Goal: Complete application form

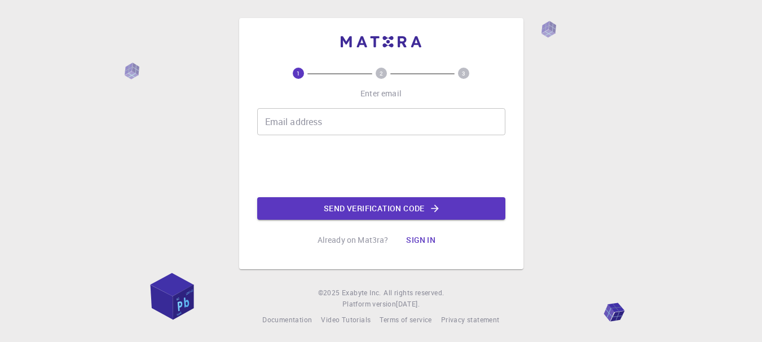
drag, startPoint x: 0, startPoint y: 0, endPoint x: 328, endPoint y: 124, distance: 350.3
click at [328, 124] on input "Email address" at bounding box center [381, 121] width 248 height 27
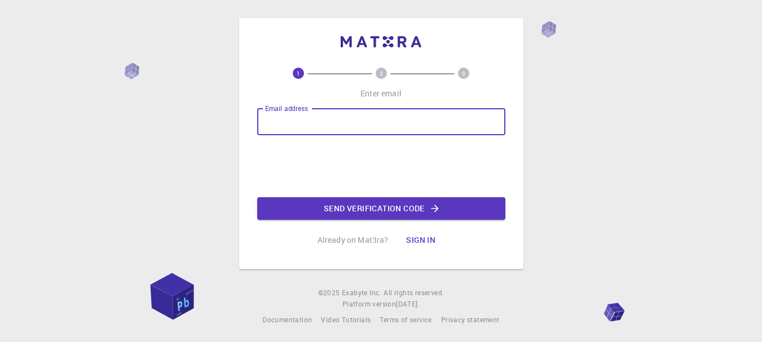
type input "[EMAIL_ADDRESS][DOMAIN_NAME]"
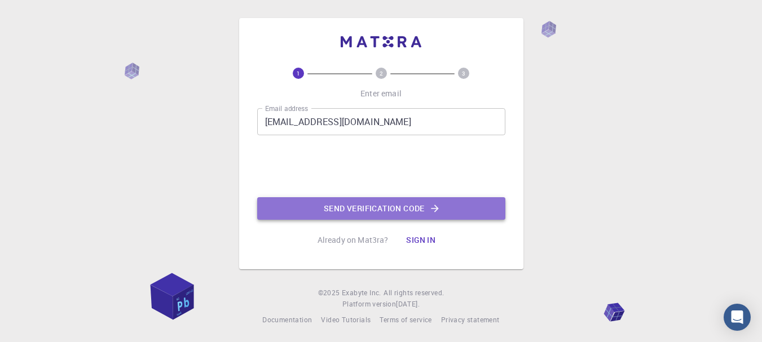
click at [370, 209] on button "Send verification code" at bounding box center [381, 208] width 248 height 23
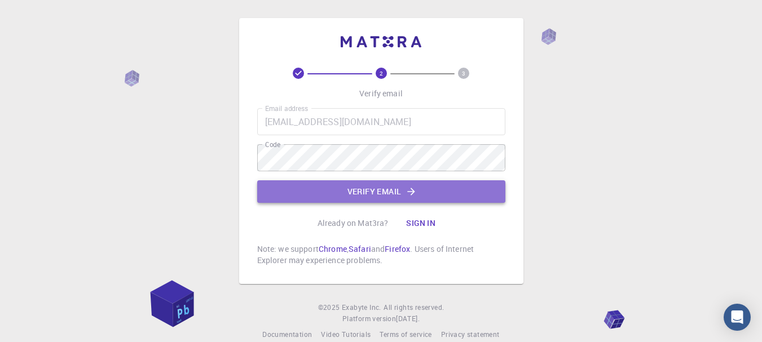
click at [364, 190] on button "Verify email" at bounding box center [381, 191] width 248 height 23
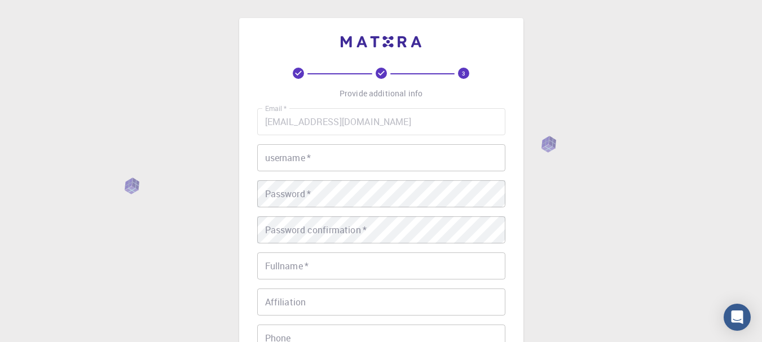
click at [354, 171] on input "username   *" at bounding box center [381, 157] width 248 height 27
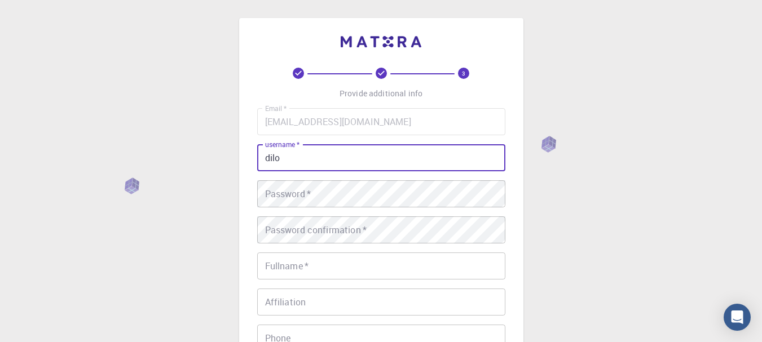
type input "dilo"
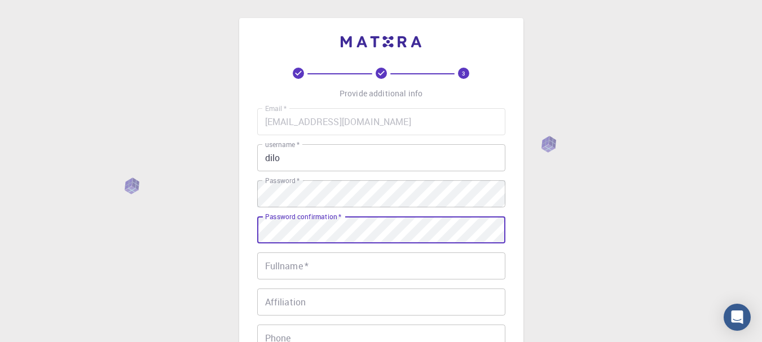
click at [321, 265] on input "Fullname   *" at bounding box center [381, 266] width 248 height 27
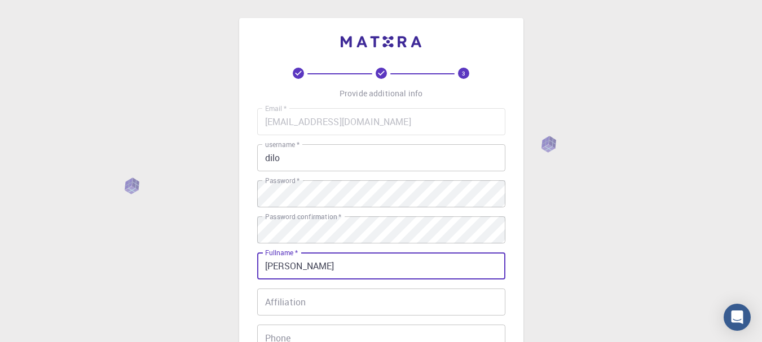
type input "[PERSON_NAME]"
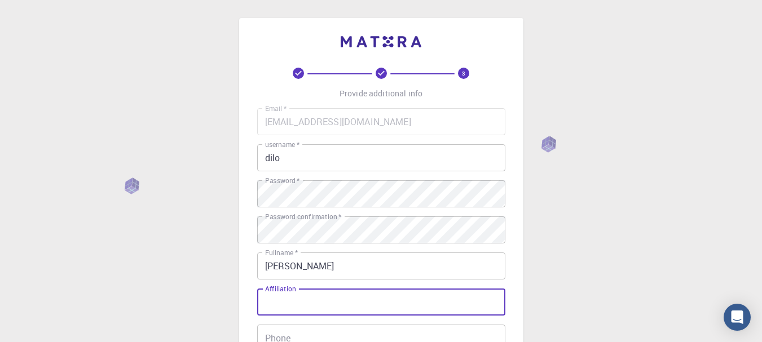
click at [310, 301] on input "Affiliation" at bounding box center [381, 302] width 248 height 27
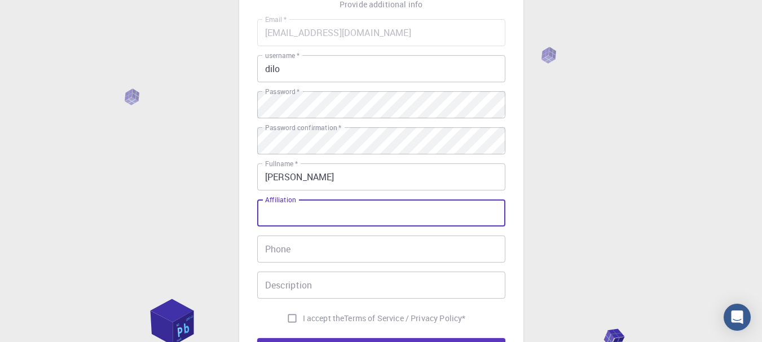
scroll to position [100, 0]
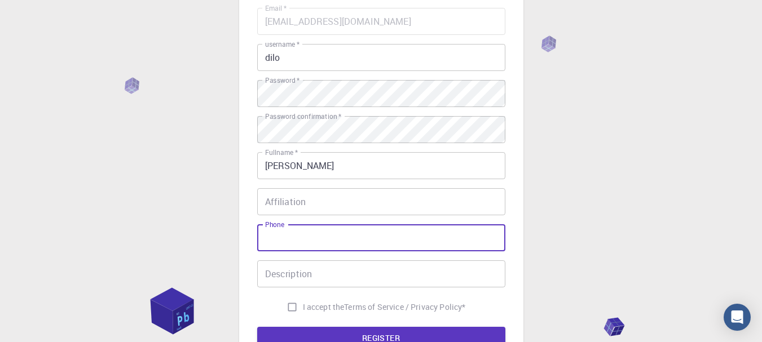
click at [359, 248] on input "Phone" at bounding box center [381, 237] width 248 height 27
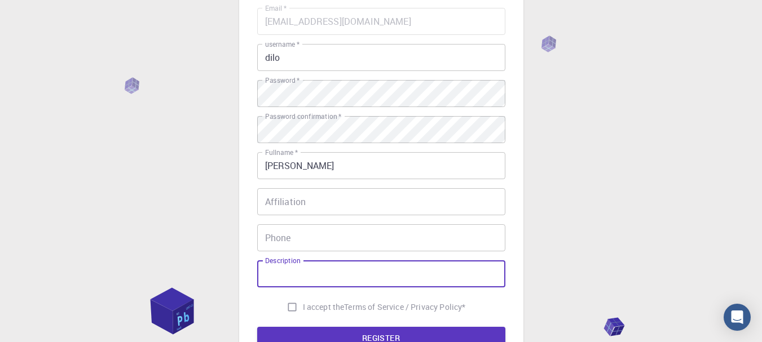
click at [358, 268] on input "Description" at bounding box center [381, 274] width 248 height 27
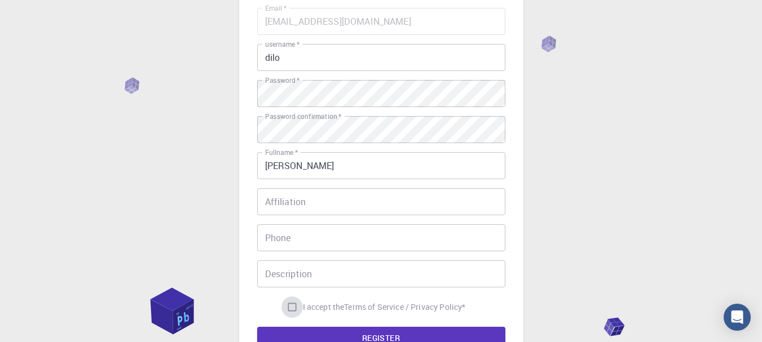
click at [288, 305] on input "I accept the Terms of Service / Privacy Policy *" at bounding box center [291, 307] width 21 height 21
checkbox input "true"
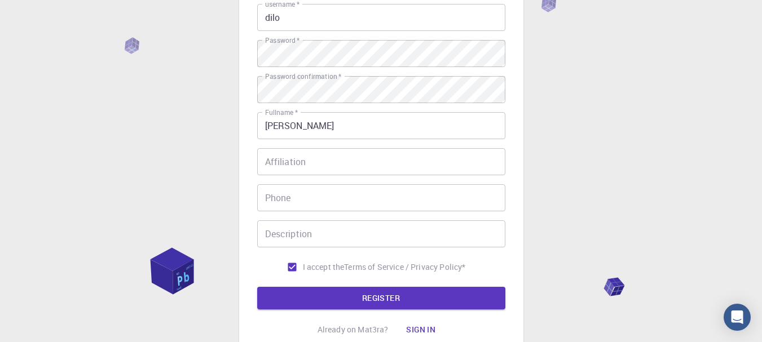
scroll to position [142, 0]
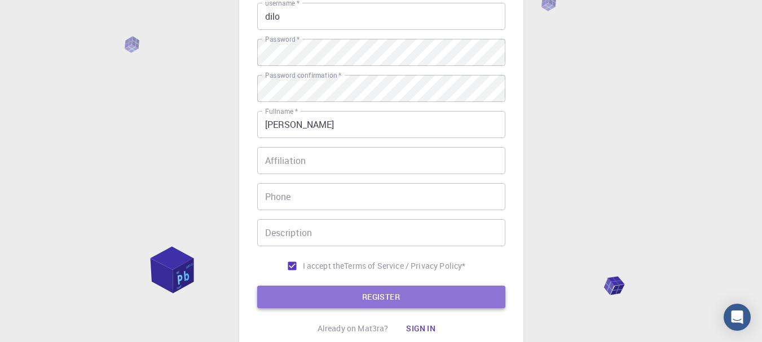
click at [424, 290] on button "REGISTER" at bounding box center [381, 297] width 248 height 23
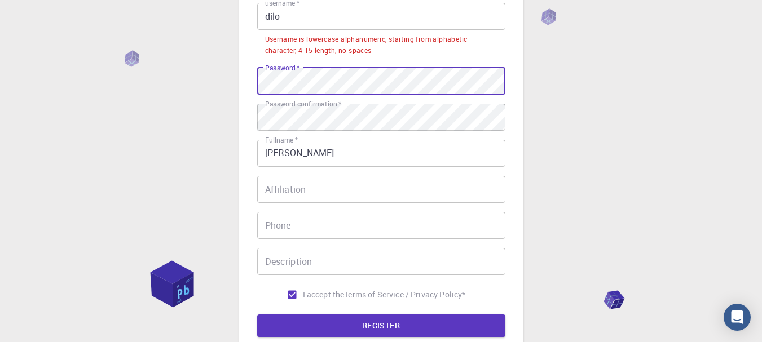
click at [251, 83] on div "3 Provide additional info Email   * [EMAIL_ADDRESS][DOMAIN_NAME] Email   * user…" at bounding box center [381, 132] width 284 height 510
click at [338, 109] on label "Password confirmation   *" at bounding box center [303, 104] width 76 height 10
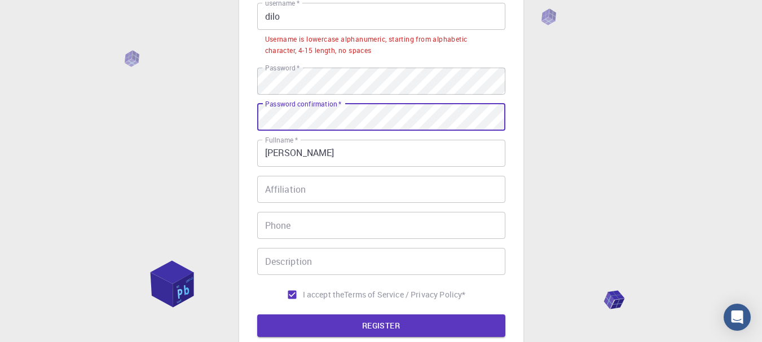
click at [229, 113] on div "3 Provide additional info Email   * [EMAIL_ADDRESS][DOMAIN_NAME] Email   * user…" at bounding box center [381, 159] width 762 height 603
click at [257, 315] on button "REGISTER" at bounding box center [381, 326] width 248 height 23
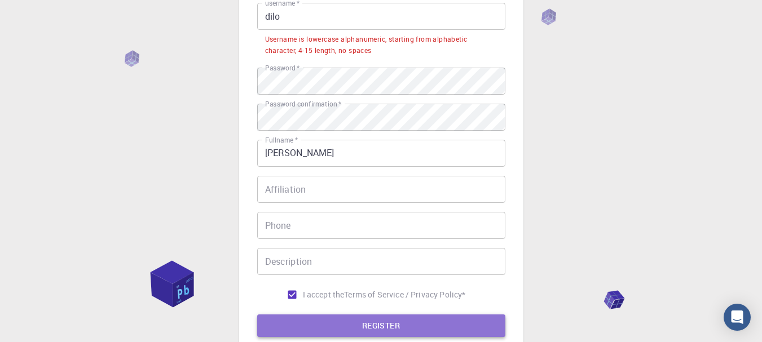
click at [343, 326] on button "REGISTER" at bounding box center [381, 326] width 248 height 23
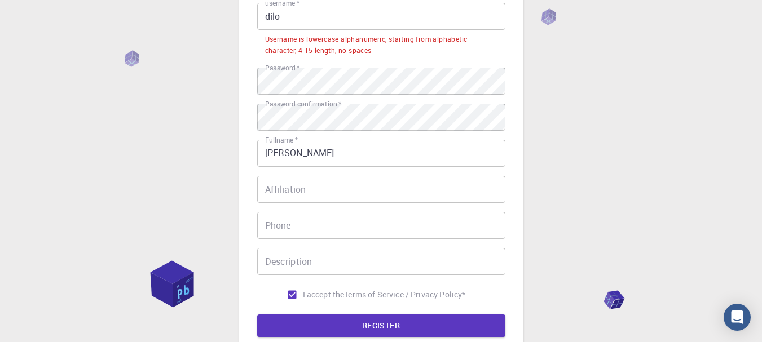
click at [319, 105] on label "Password confirmation   *" at bounding box center [303, 104] width 76 height 10
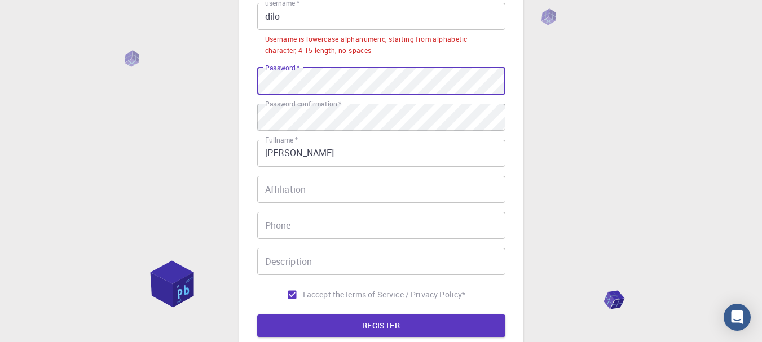
click at [204, 72] on div "3 Provide additional info Email   * [EMAIL_ADDRESS][DOMAIN_NAME] Email   * user…" at bounding box center [381, 159] width 762 height 603
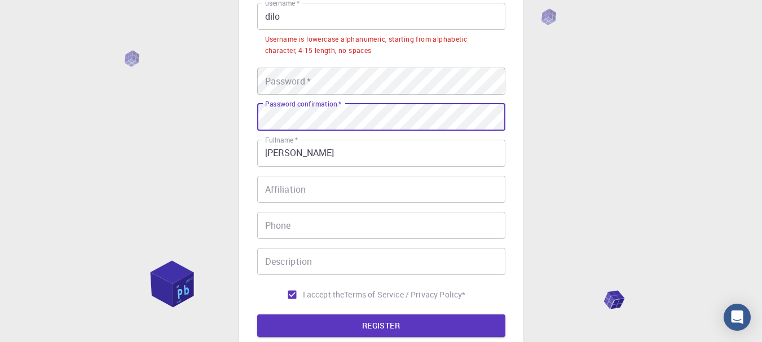
click at [253, 117] on div "3 Provide additional info Email   * [EMAIL_ADDRESS][DOMAIN_NAME] Email   * user…" at bounding box center [381, 132] width 284 height 510
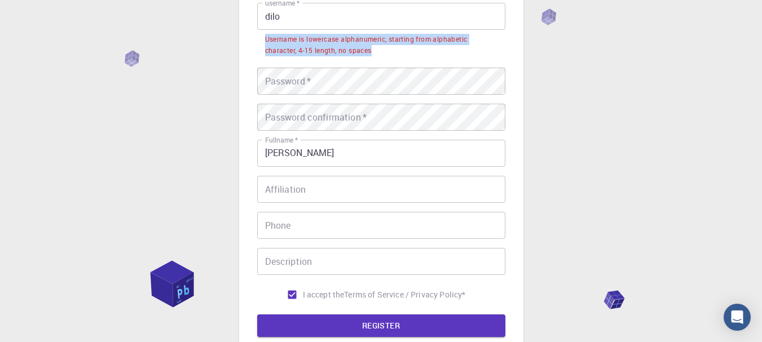
drag, startPoint x: 264, startPoint y: 37, endPoint x: 378, endPoint y: 50, distance: 114.0
click at [378, 50] on div "Username is lowercase alphanumeric, starting from alphabetic character, 4-15 le…" at bounding box center [381, 45] width 232 height 23
copy div "Username is lowercase alphanumeric, starting from alphabetic character, 4-15 le…"
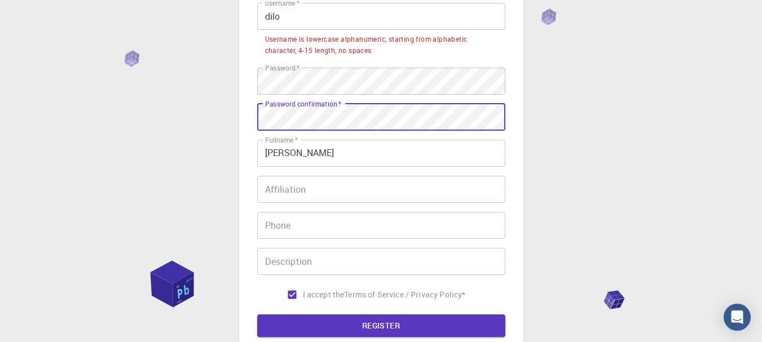
click at [319, 111] on div "Password confirmation   * Password confirmation   *" at bounding box center [381, 117] width 248 height 27
click at [377, 325] on button "REGISTER" at bounding box center [381, 326] width 248 height 23
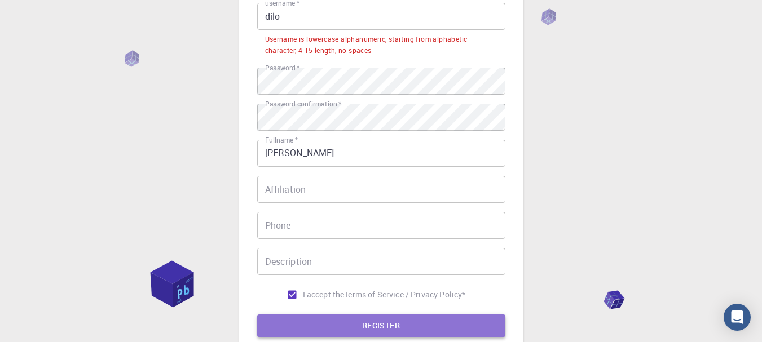
click at [377, 326] on button "REGISTER" at bounding box center [381, 326] width 248 height 23
click at [377, 327] on button "REGISTER" at bounding box center [381, 326] width 248 height 23
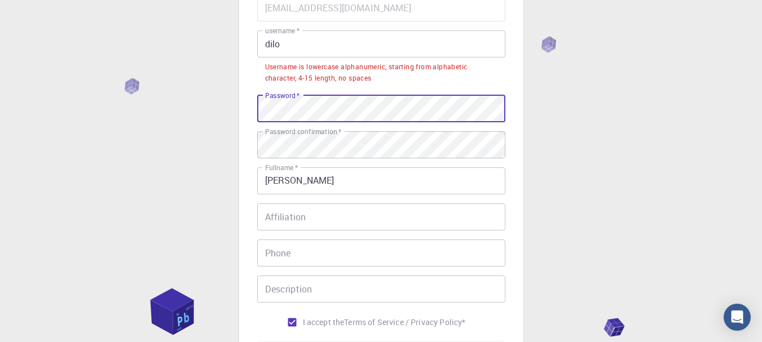
scroll to position [83, 0]
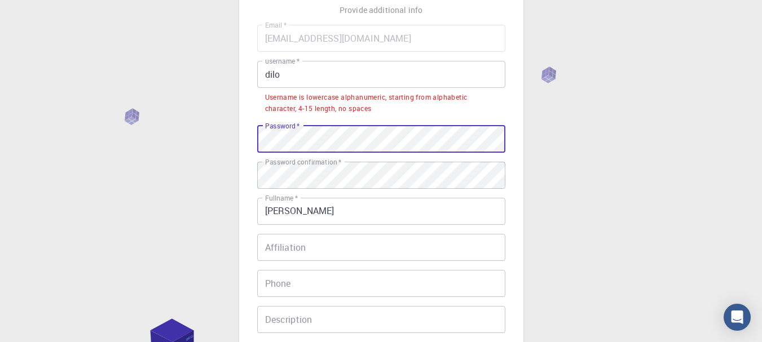
click at [302, 78] on input "dilo" at bounding box center [381, 74] width 248 height 27
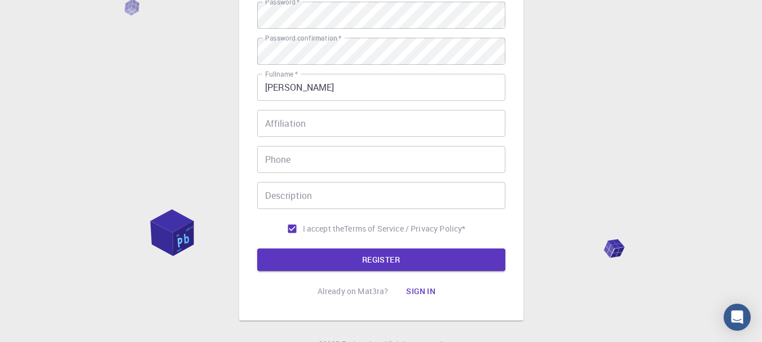
scroll to position [232, 0]
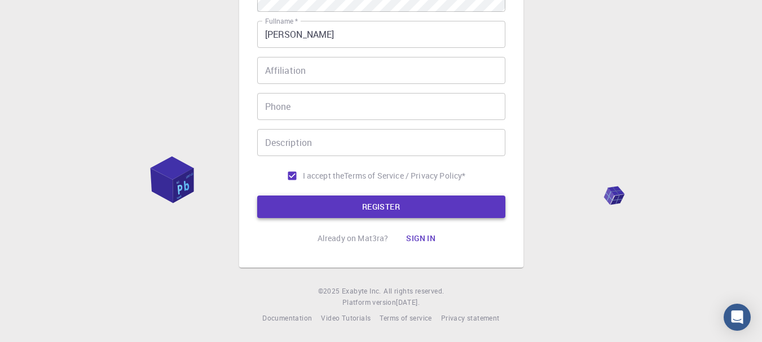
type input "dilo28"
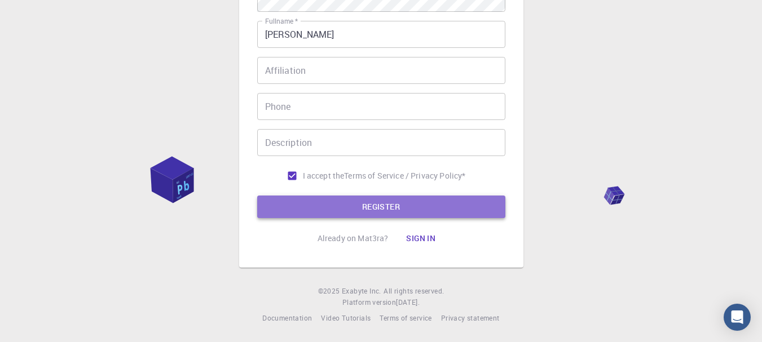
click at [459, 208] on button "REGISTER" at bounding box center [381, 207] width 248 height 23
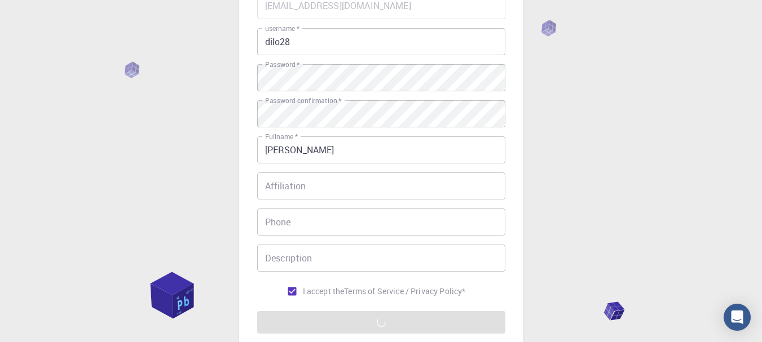
scroll to position [220, 0]
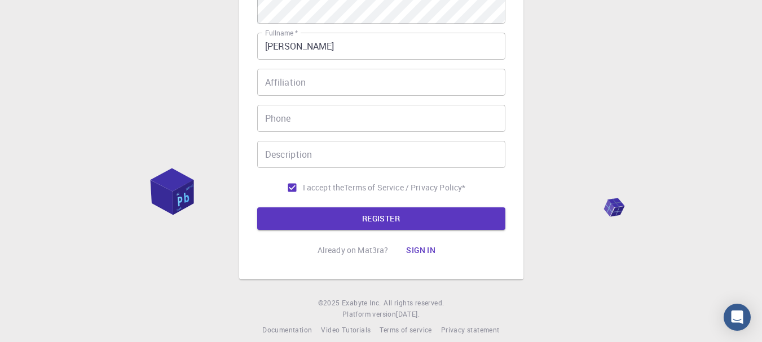
click at [421, 250] on button "Sign in" at bounding box center [420, 250] width 47 height 23
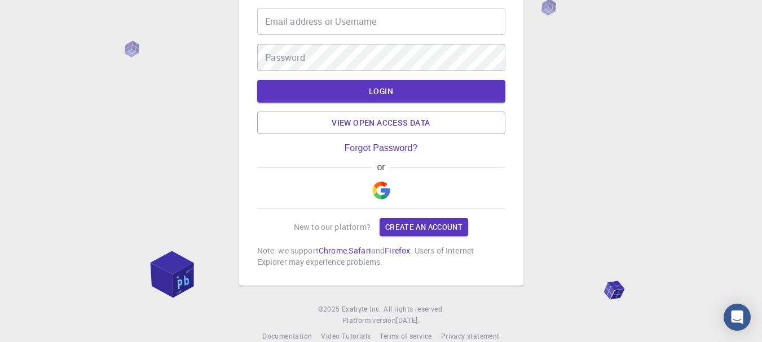
scroll to position [78, 0]
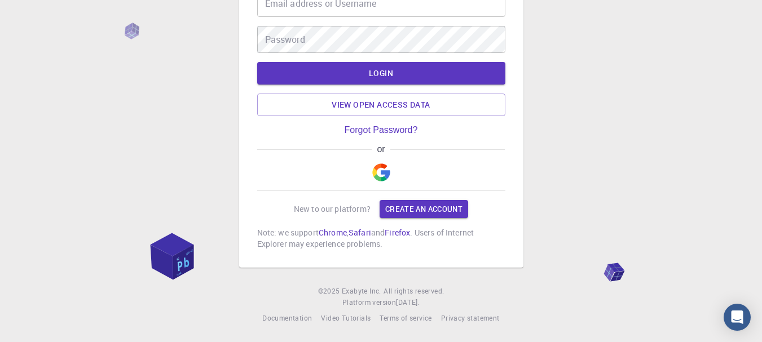
type input "[EMAIL_ADDRESS][DOMAIN_NAME]"
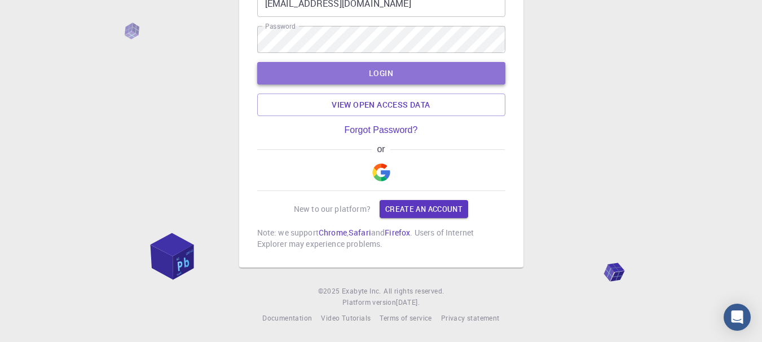
click at [465, 73] on button "LOGIN" at bounding box center [381, 73] width 248 height 23
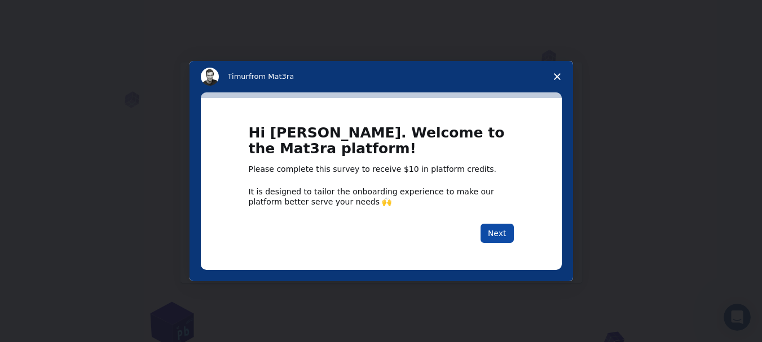
click at [495, 235] on button "Next" at bounding box center [496, 233] width 33 height 19
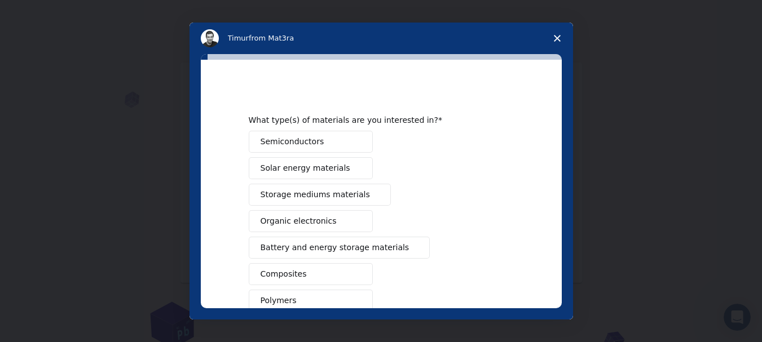
scroll to position [23, 0]
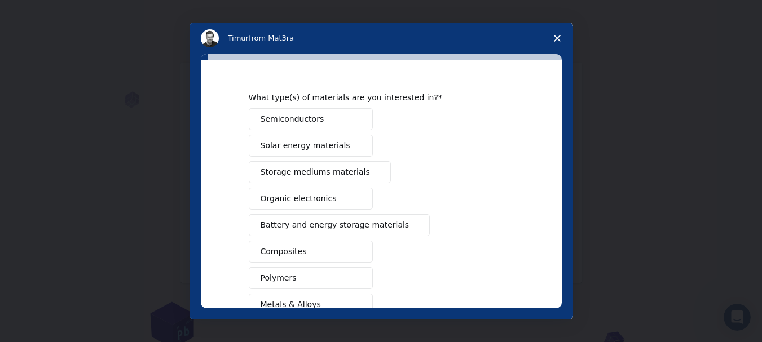
click at [301, 250] on button "Composites" at bounding box center [311, 252] width 124 height 22
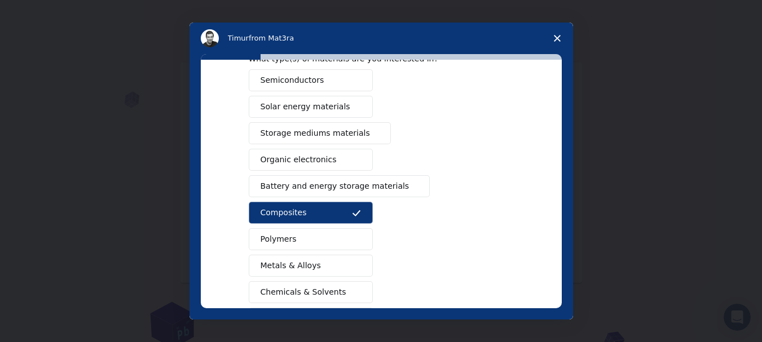
scroll to position [85, 0]
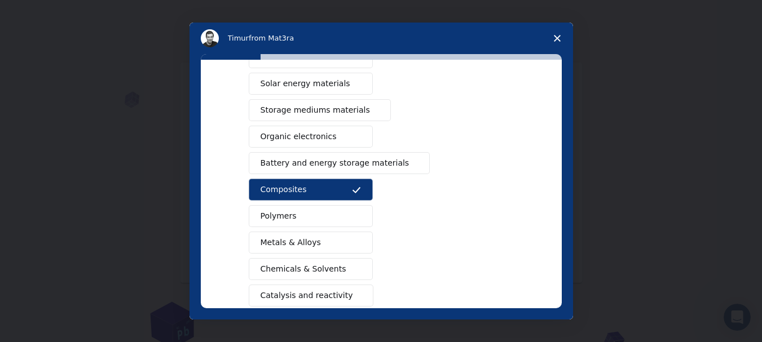
click at [322, 220] on button "Polymers" at bounding box center [311, 216] width 124 height 22
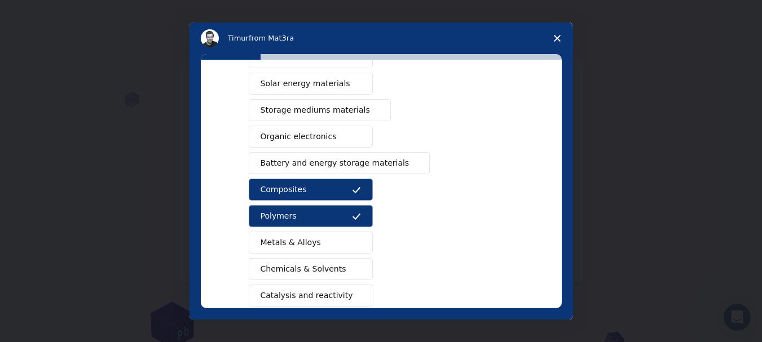
click at [325, 262] on button "Chemicals & Solvents" at bounding box center [311, 269] width 124 height 22
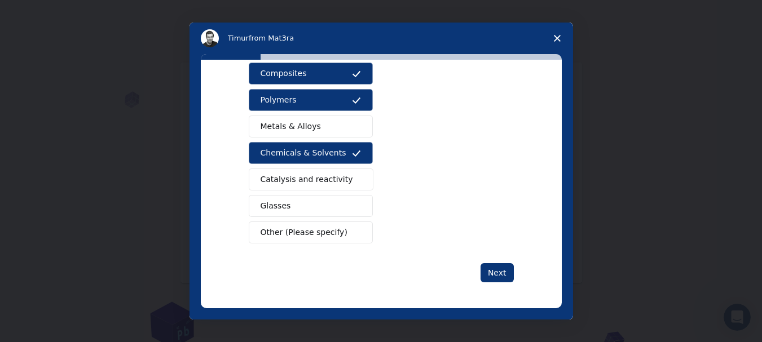
scroll to position [202, 0]
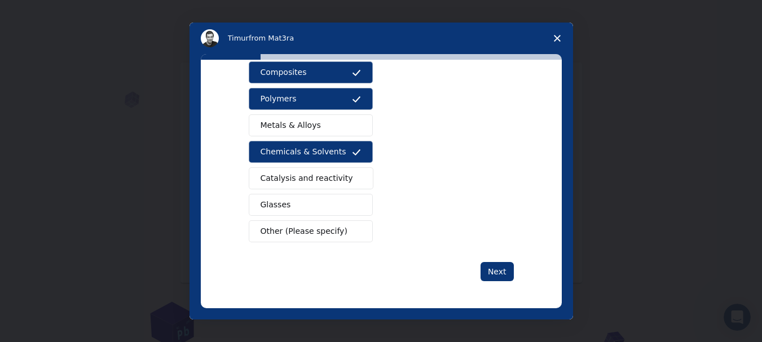
click at [336, 233] on button "Other (Please specify)" at bounding box center [311, 231] width 124 height 22
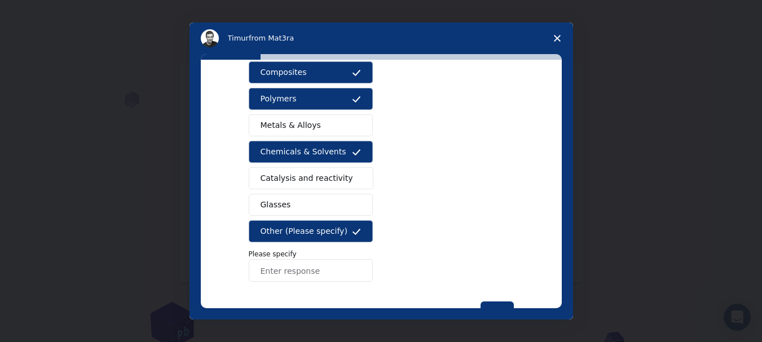
click at [354, 228] on icon "Intercom messenger" at bounding box center [356, 231] width 9 height 9
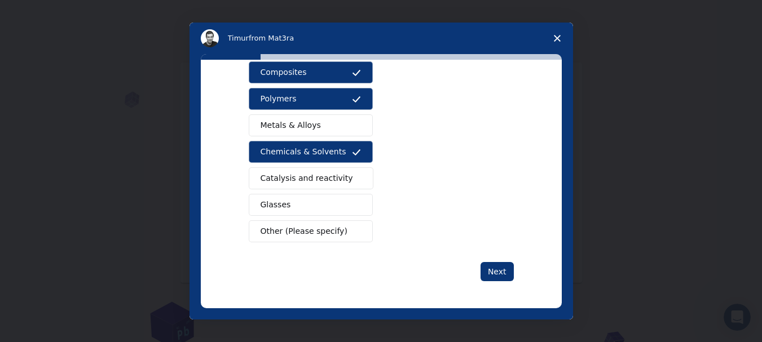
click at [344, 181] on button "Catalysis and reactivity" at bounding box center [311, 178] width 125 height 22
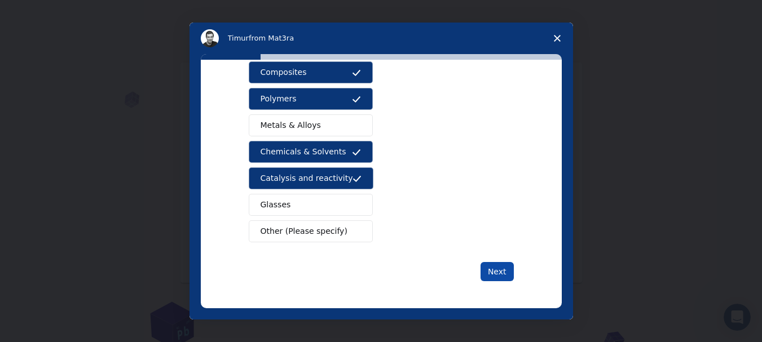
click at [501, 273] on button "Next" at bounding box center [496, 271] width 33 height 19
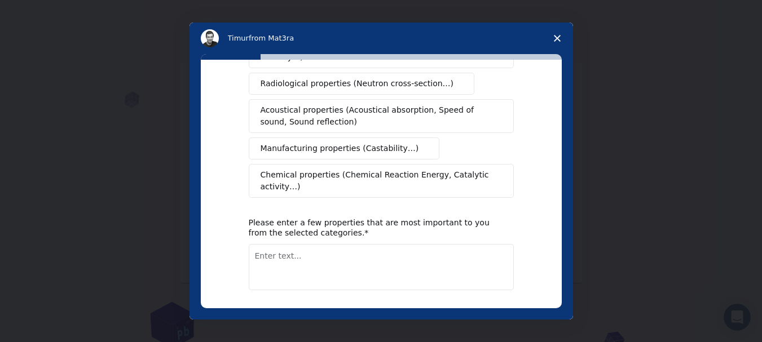
scroll to position [244, 0]
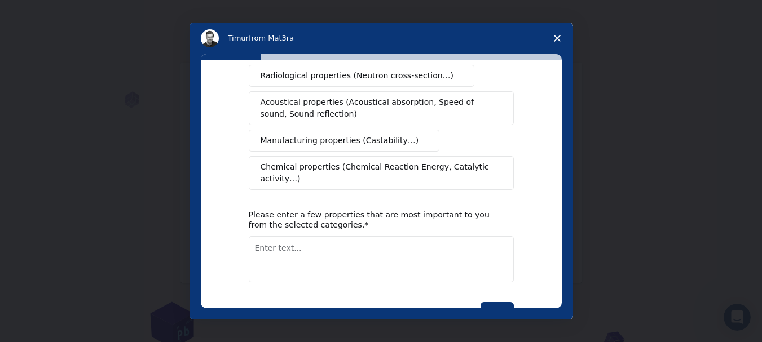
click at [458, 161] on span "Chemical properties (Chemical Reaction Energy, Catalytic activity…)" at bounding box center [377, 173] width 233 height 24
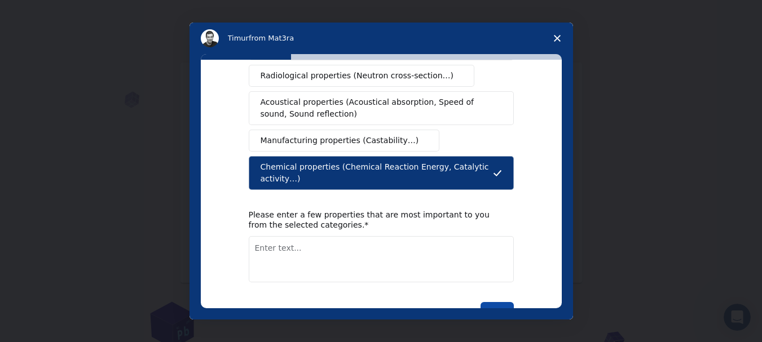
click at [495, 302] on button "Next" at bounding box center [496, 311] width 33 height 19
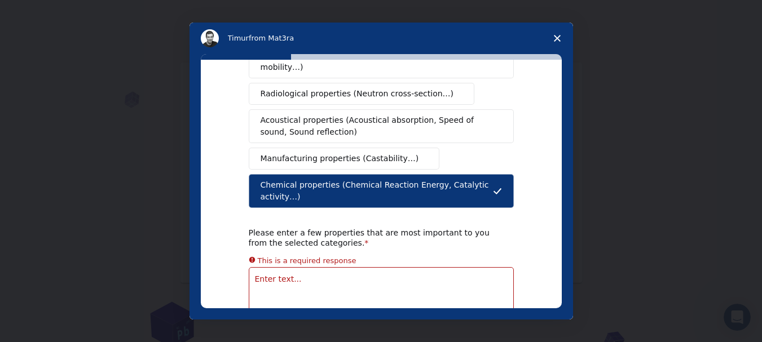
scroll to position [227, 0]
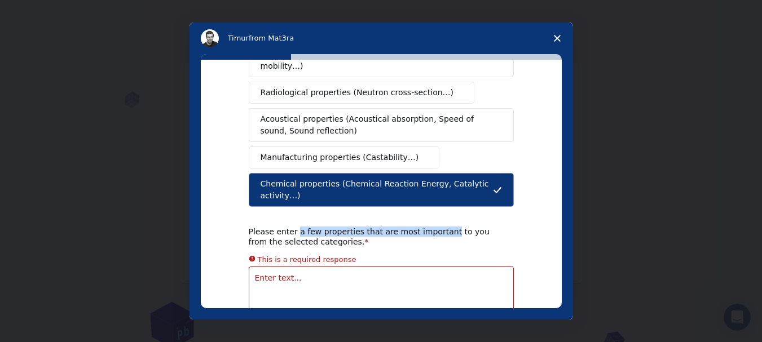
drag, startPoint x: 290, startPoint y: 209, endPoint x: 431, endPoint y: 212, distance: 141.0
click at [431, 227] on div "Please enter a few properties that are most important to you from the selected …" at bounding box center [373, 237] width 248 height 20
copy div "a few properties that are most important"
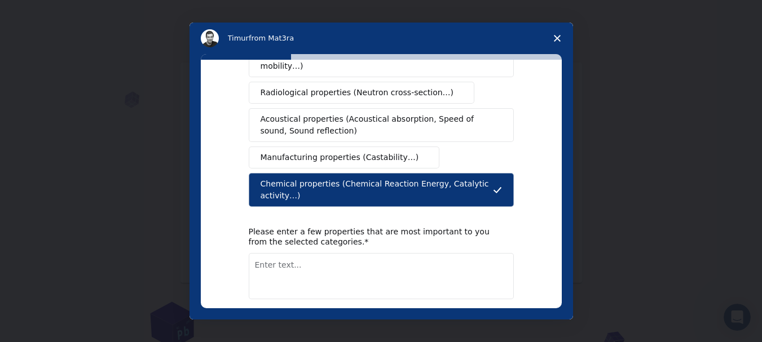
click at [299, 253] on textarea "Enter text..." at bounding box center [381, 276] width 265 height 46
paste textarea "Reactivity"
click at [346, 253] on textarea "Reactivity," at bounding box center [381, 276] width 265 height 46
paste textarea "Acidity or basicity (pH-related behavior)"
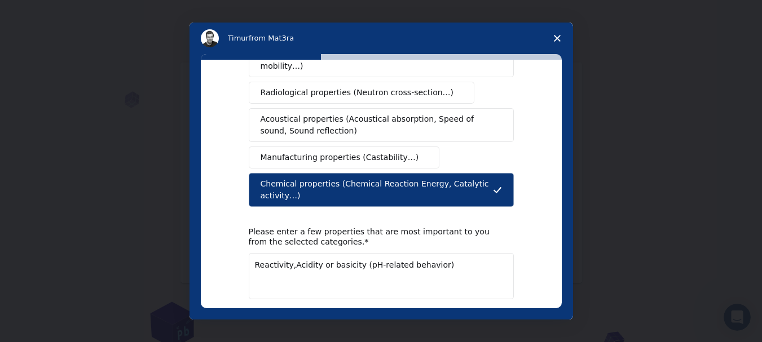
type textarea "Reactivity,Acidity or basicity (pH-related behavior)"
click at [493, 319] on button "Next" at bounding box center [496, 328] width 33 height 19
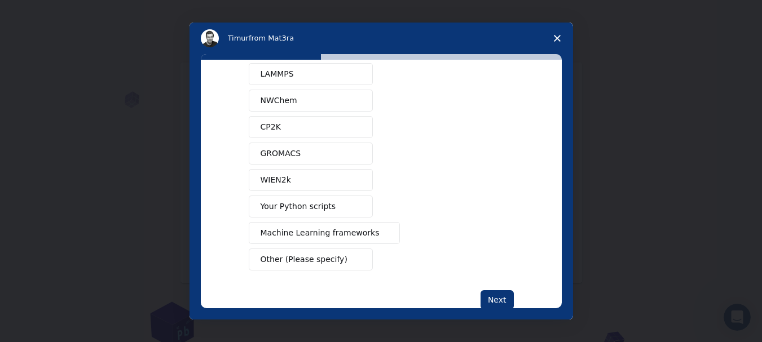
scroll to position [93, 0]
